Goal: Task Accomplishment & Management: Use online tool/utility

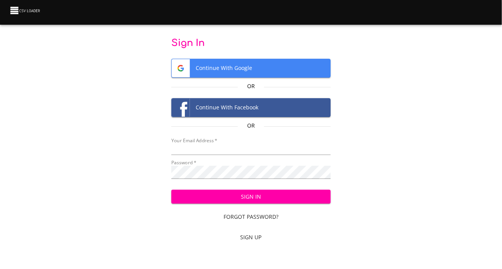
type input "[EMAIL_ADDRESS][DOMAIN_NAME]"
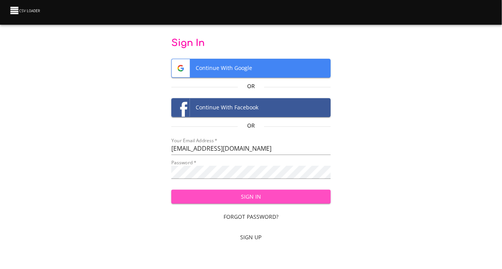
click at [250, 202] on span "Sign In" at bounding box center [251, 197] width 147 height 10
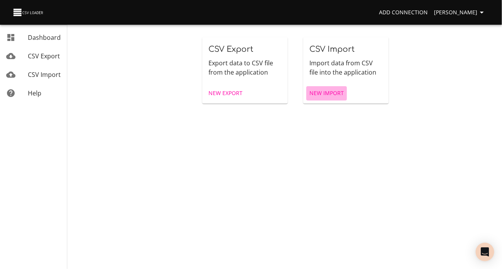
click at [328, 98] on span "New Import" at bounding box center [327, 94] width 34 height 10
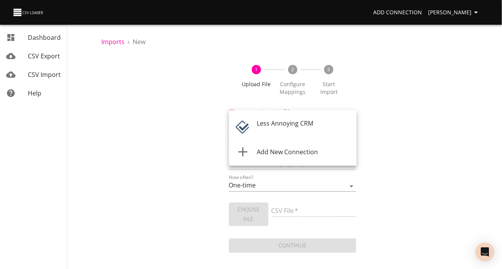
click at [352, 130] on body "Add Connection [PERSON_NAME] Dashboard CSV Export CSV Import Help Imports › New…" at bounding box center [251, 134] width 502 height 269
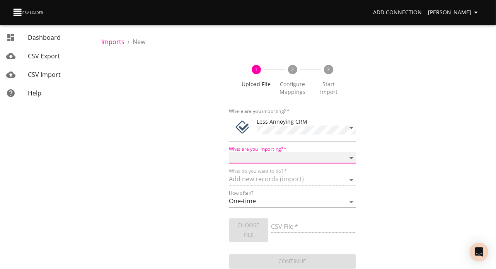
click at [350, 164] on select "Notes Tasks" at bounding box center [293, 157] width 128 height 11
select select "notes"
click at [229, 162] on select "Notes Tasks" at bounding box center [293, 157] width 128 height 11
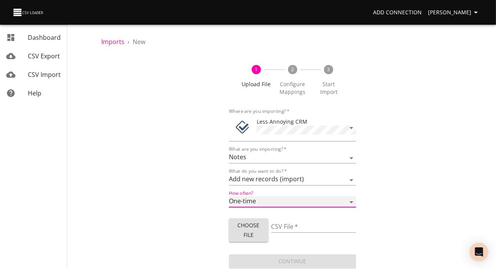
click at [350, 208] on select "One-time Auto import" at bounding box center [293, 202] width 128 height 11
click at [229, 208] on select "One-time Auto import" at bounding box center [293, 202] width 128 height 11
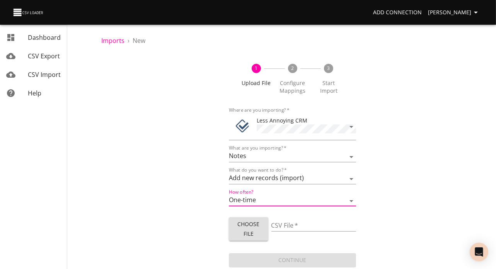
click at [257, 222] on span "Choose File" at bounding box center [248, 229] width 27 height 19
type input "People subgrid notes.xlsx"
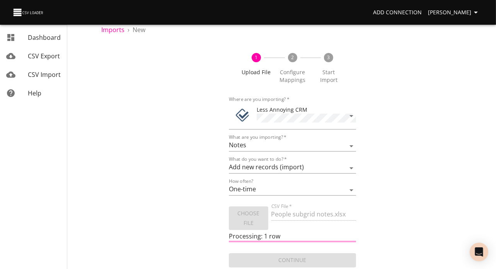
scroll to position [36, 0]
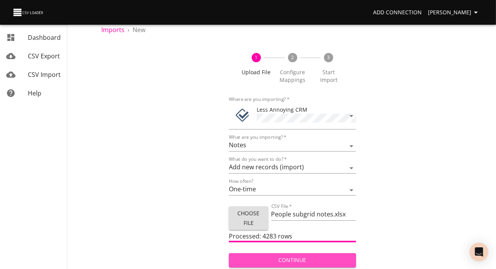
click at [301, 256] on span "Continue" at bounding box center [292, 261] width 115 height 10
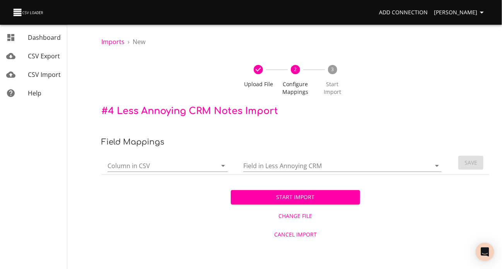
click at [221, 171] on icon "Open" at bounding box center [223, 165] width 9 height 9
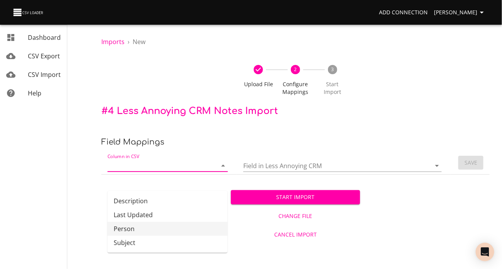
click at [142, 236] on li "Person" at bounding box center [168, 229] width 120 height 14
type input "Person"
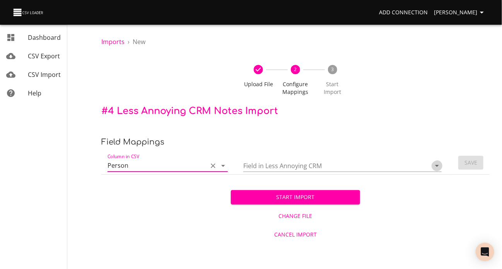
click at [435, 167] on icon "Open" at bounding box center [437, 166] width 4 height 2
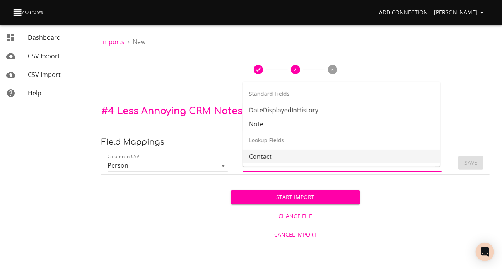
click at [359, 163] on li "Contact" at bounding box center [341, 157] width 197 height 14
type input "Contact"
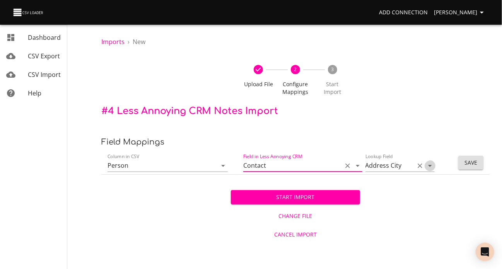
click at [427, 171] on icon "Open" at bounding box center [430, 165] width 9 height 9
click at [411, 219] on div "Start Import Change File Cancel Import" at bounding box center [295, 209] width 388 height 69
click at [356, 171] on icon "Open" at bounding box center [357, 165] width 9 height 9
click at [383, 204] on div "Start Import Change File Cancel Import" at bounding box center [295, 209] width 388 height 69
click at [221, 171] on icon "Open" at bounding box center [223, 165] width 9 height 9
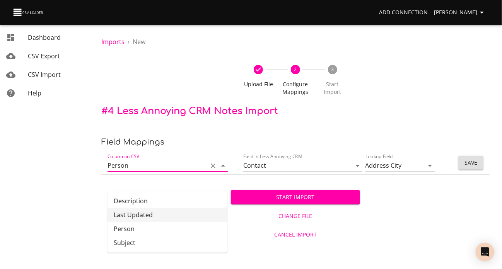
click at [179, 216] on li "Last Updated" at bounding box center [168, 215] width 120 height 14
type input "Last Updated"
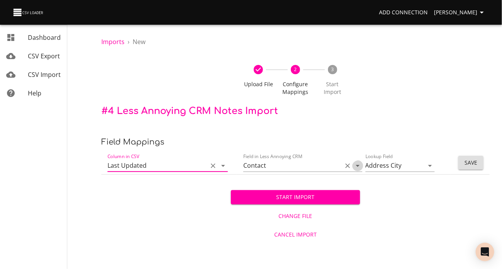
click at [356, 167] on icon "Open" at bounding box center [358, 166] width 4 height 2
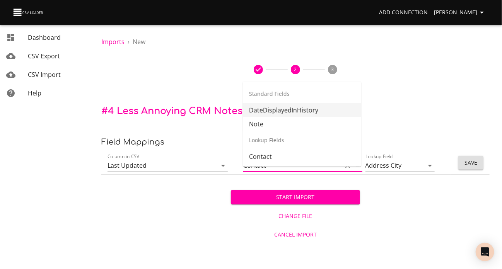
click at [330, 111] on li "DateDisplayedInHistory" at bounding box center [302, 110] width 118 height 14
type input "DateDisplayedInHistory"
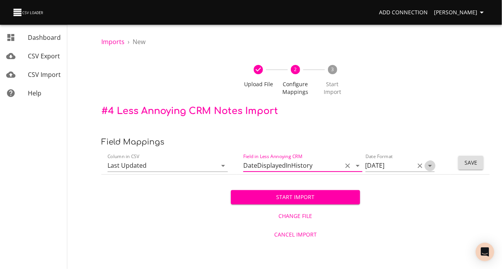
click at [428, 167] on icon "Open" at bounding box center [430, 166] width 4 height 2
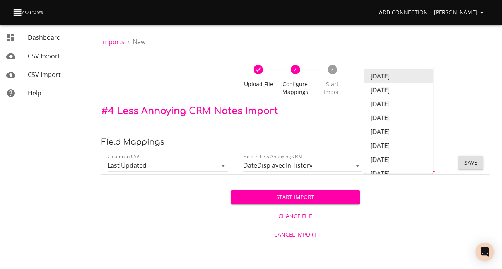
click at [418, 168] on icon "Clear" at bounding box center [420, 166] width 5 height 5
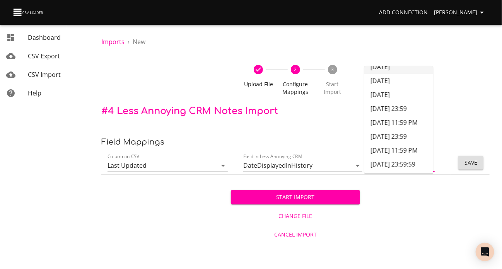
scroll to position [99, 0]
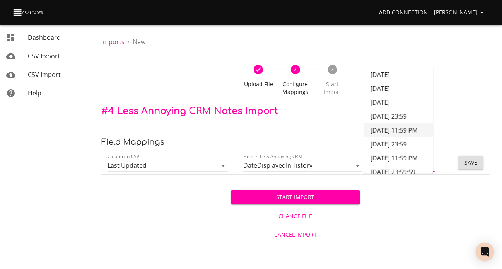
click at [414, 205] on div "Start Import Change File Cancel Import" at bounding box center [295, 209] width 388 height 69
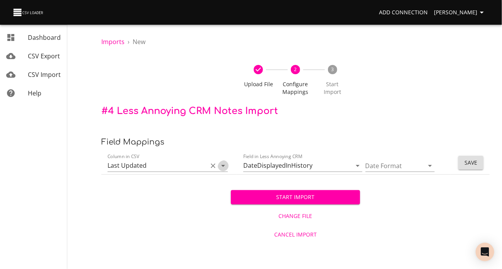
click at [221, 167] on icon "Open" at bounding box center [223, 166] width 4 height 2
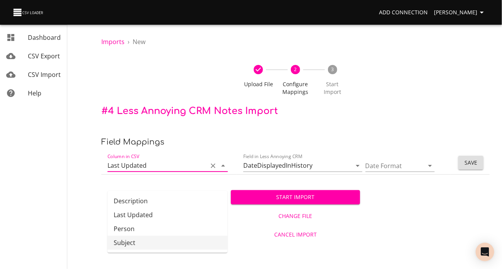
click at [161, 250] on li "Subject" at bounding box center [168, 243] width 120 height 14
type input "Subject"
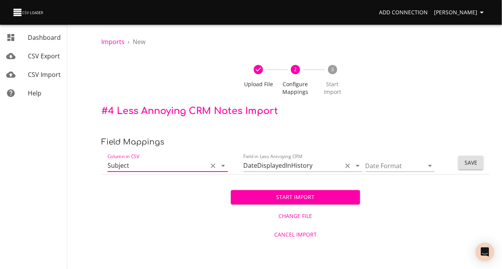
click at [344, 170] on icon "Clear" at bounding box center [348, 166] width 8 height 8
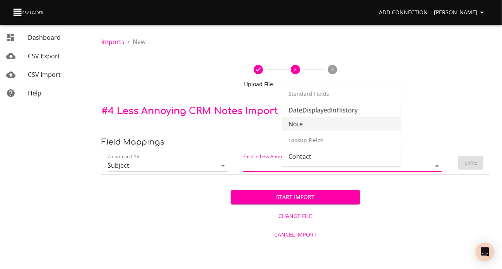
click at [310, 128] on li "Note" at bounding box center [341, 124] width 118 height 14
type input "Note"
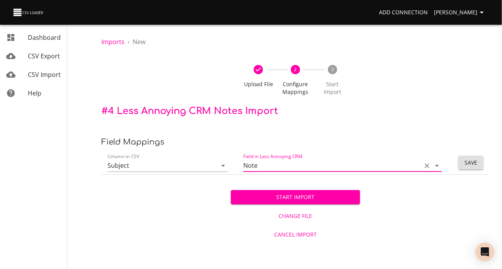
click at [309, 240] on span "Cancel Import" at bounding box center [295, 235] width 123 height 10
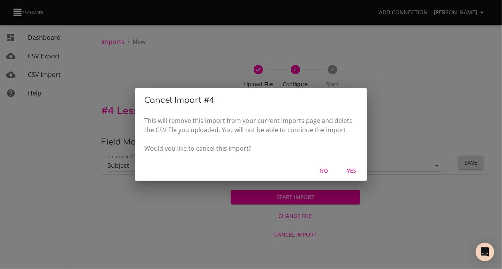
click at [354, 176] on span "Yes" at bounding box center [351, 171] width 19 height 10
